Goal: Transaction & Acquisition: Book appointment/travel/reservation

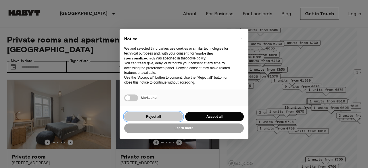
click at [179, 116] on button "Reject all" at bounding box center [153, 116] width 59 height 9
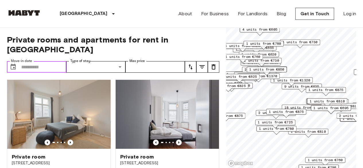
click at [43, 61] on input "Move-in date" at bounding box center [43, 66] width 45 height 11
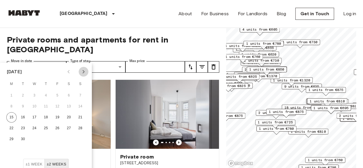
click at [86, 69] on icon "Next month" at bounding box center [83, 71] width 7 height 7
click at [33, 94] on button "1" at bounding box center [34, 95] width 10 height 10
type input "**********"
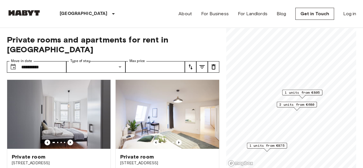
click at [300, 104] on span "2 units from €680" at bounding box center [296, 104] width 35 height 5
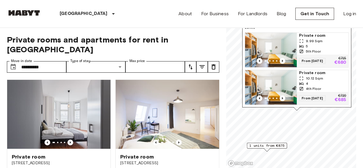
click at [213, 35] on span "Private rooms and apartments for rent in Berlin" at bounding box center [113, 45] width 213 height 20
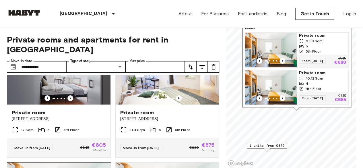
scroll to position [9, 0]
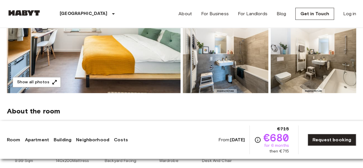
scroll to position [140, 0]
click at [125, 63] on img at bounding box center [94, 17] width 174 height 153
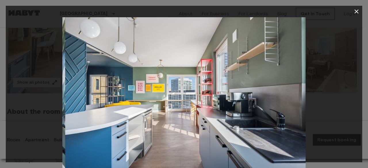
click at [354, 13] on icon "button" at bounding box center [356, 11] width 7 height 7
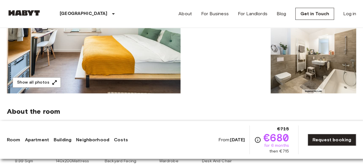
scroll to position [168, 0]
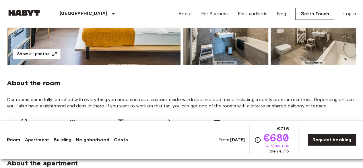
click at [10, 140] on link "Room" at bounding box center [13, 139] width 13 height 7
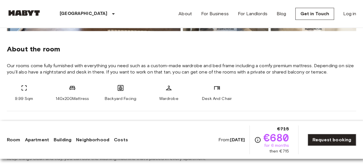
scroll to position [205, 0]
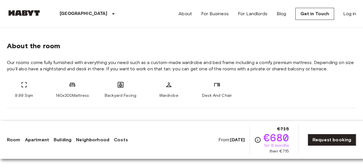
click at [33, 140] on link "Apartment" at bounding box center [37, 139] width 24 height 7
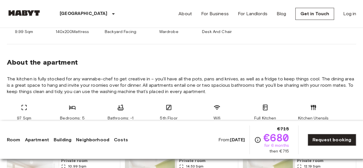
scroll to position [285, 0]
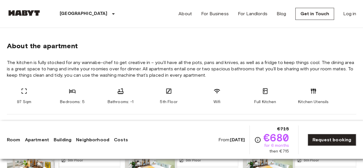
click at [62, 139] on link "Building" at bounding box center [63, 139] width 18 height 7
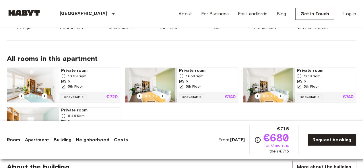
scroll to position [359, 0]
click at [40, 138] on link "Apartment" at bounding box center [37, 139] width 24 height 7
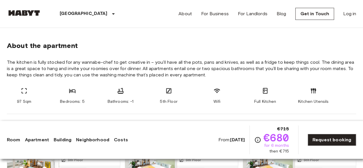
scroll to position [285, 0]
click at [97, 140] on link "Neighborhood" at bounding box center [92, 139] width 33 height 7
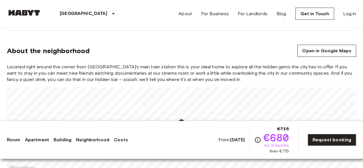
scroll to position [610, 0]
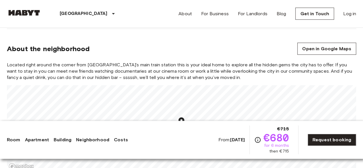
click at [117, 139] on link "Costs" at bounding box center [121, 139] width 14 height 7
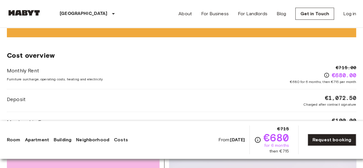
scroll to position [878, 0]
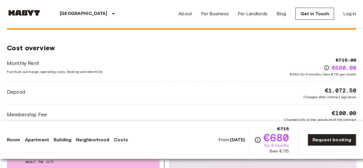
click at [99, 139] on link "Neighborhood" at bounding box center [92, 139] width 33 height 7
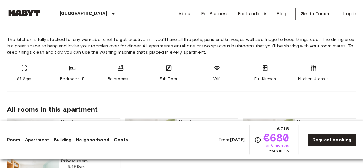
scroll to position [318, 0]
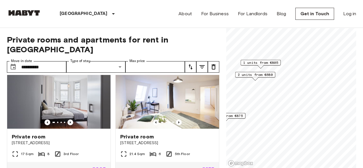
scroll to position [18, 0]
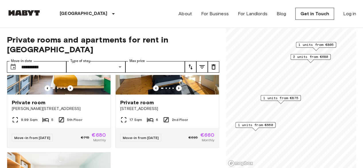
scroll to position [155, 0]
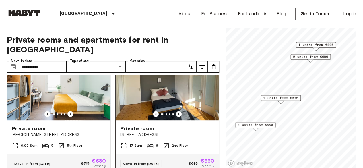
click at [183, 80] on img at bounding box center [167, 85] width 103 height 69
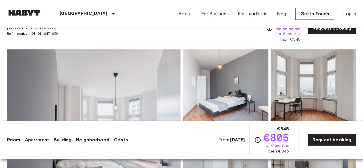
scroll to position [30, 0]
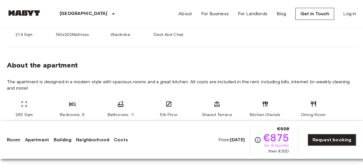
scroll to position [267, 0]
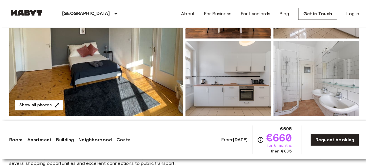
scroll to position [117, 0]
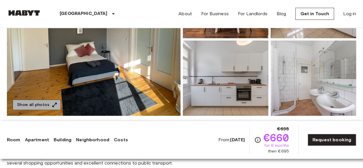
click at [44, 105] on button "Show all photos" at bounding box center [37, 105] width 48 height 11
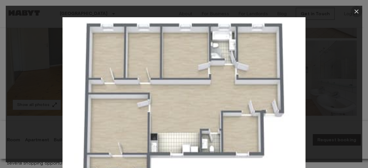
click at [358, 11] on icon "button" at bounding box center [356, 11] width 7 height 7
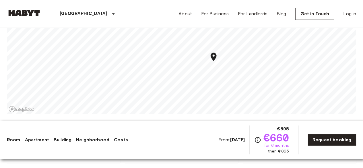
scroll to position [436, 0]
click at [230, 140] on b "[DATE]" at bounding box center [237, 139] width 15 height 5
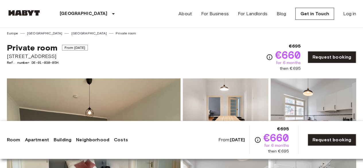
scroll to position [0, 0]
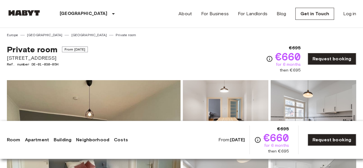
click at [33, 139] on link "Apartment" at bounding box center [37, 139] width 24 height 7
click at [10, 141] on link "Room" at bounding box center [13, 139] width 13 height 7
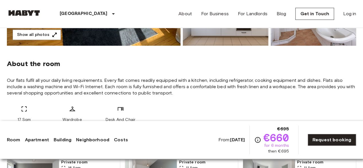
scroll to position [205, 0]
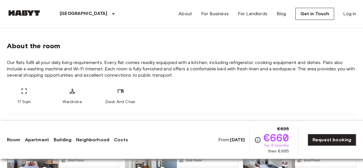
click at [36, 138] on link "Apartment" at bounding box center [37, 139] width 24 height 7
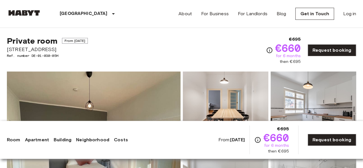
scroll to position [0, 0]
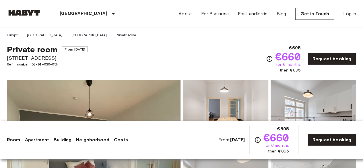
click at [36, 138] on link "Apartment" at bounding box center [37, 139] width 24 height 7
click at [39, 140] on link "Apartment" at bounding box center [37, 139] width 24 height 7
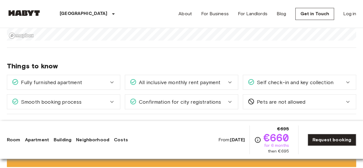
scroll to position [510, 0]
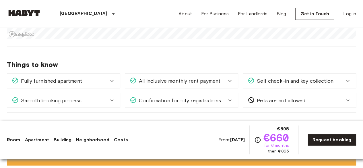
click at [62, 142] on link "Building" at bounding box center [63, 139] width 18 height 7
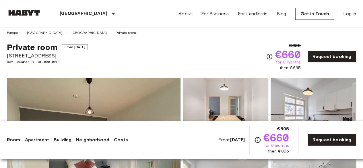
scroll to position [0, 0]
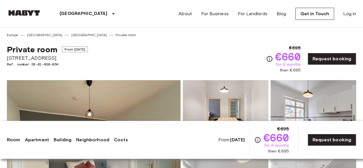
click at [83, 140] on link "Neighborhood" at bounding box center [92, 139] width 33 height 7
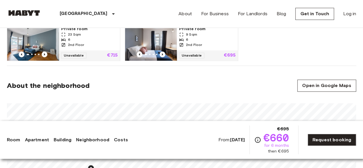
scroll to position [397, 0]
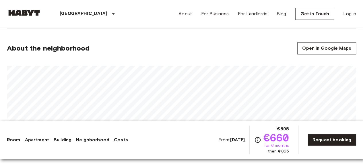
click at [117, 142] on link "Costs" at bounding box center [121, 139] width 14 height 7
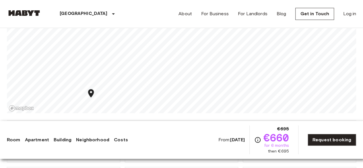
scroll to position [436, 0]
